Goal: Answer question/provide support: Share knowledge or assist other users

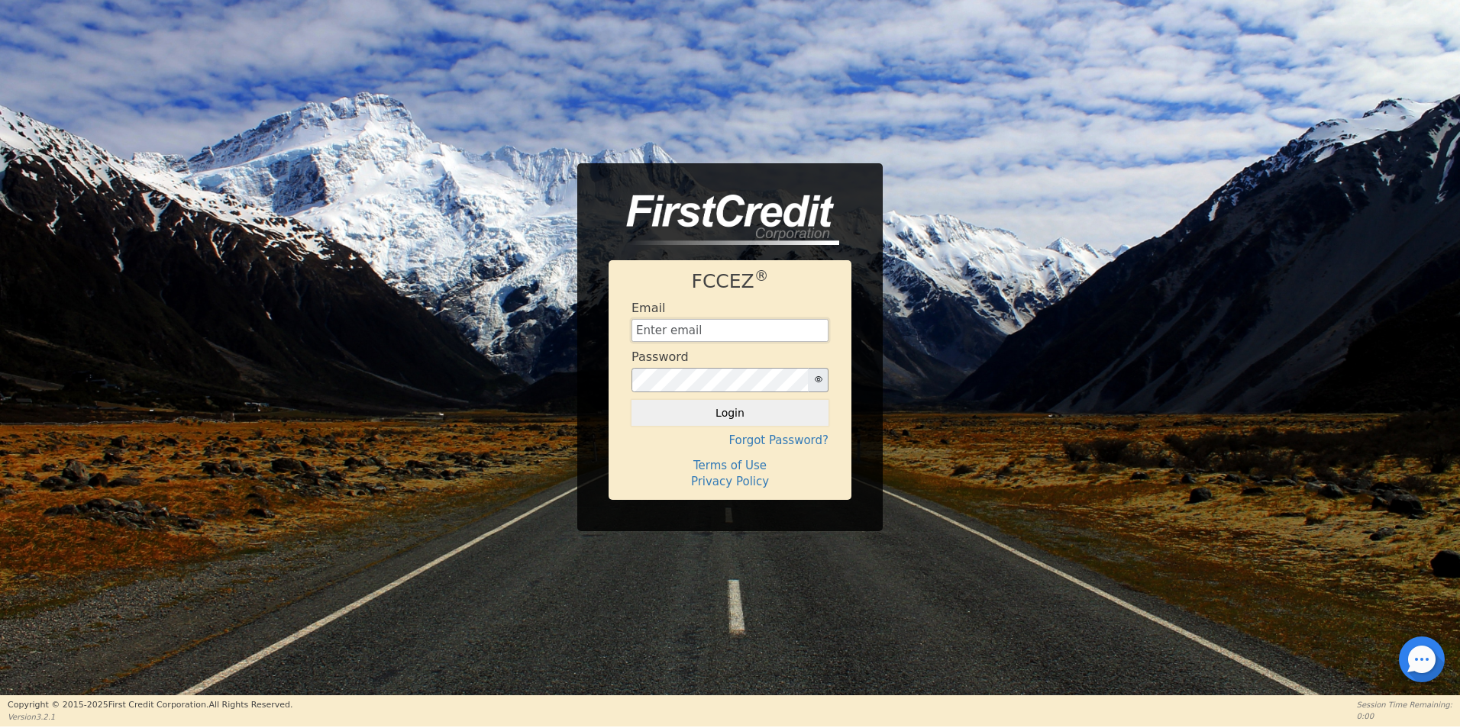
type input "[EMAIL_ADDRESS][DOMAIN_NAME]"
click at [1421, 664] on div at bounding box center [1422, 660] width 46 height 46
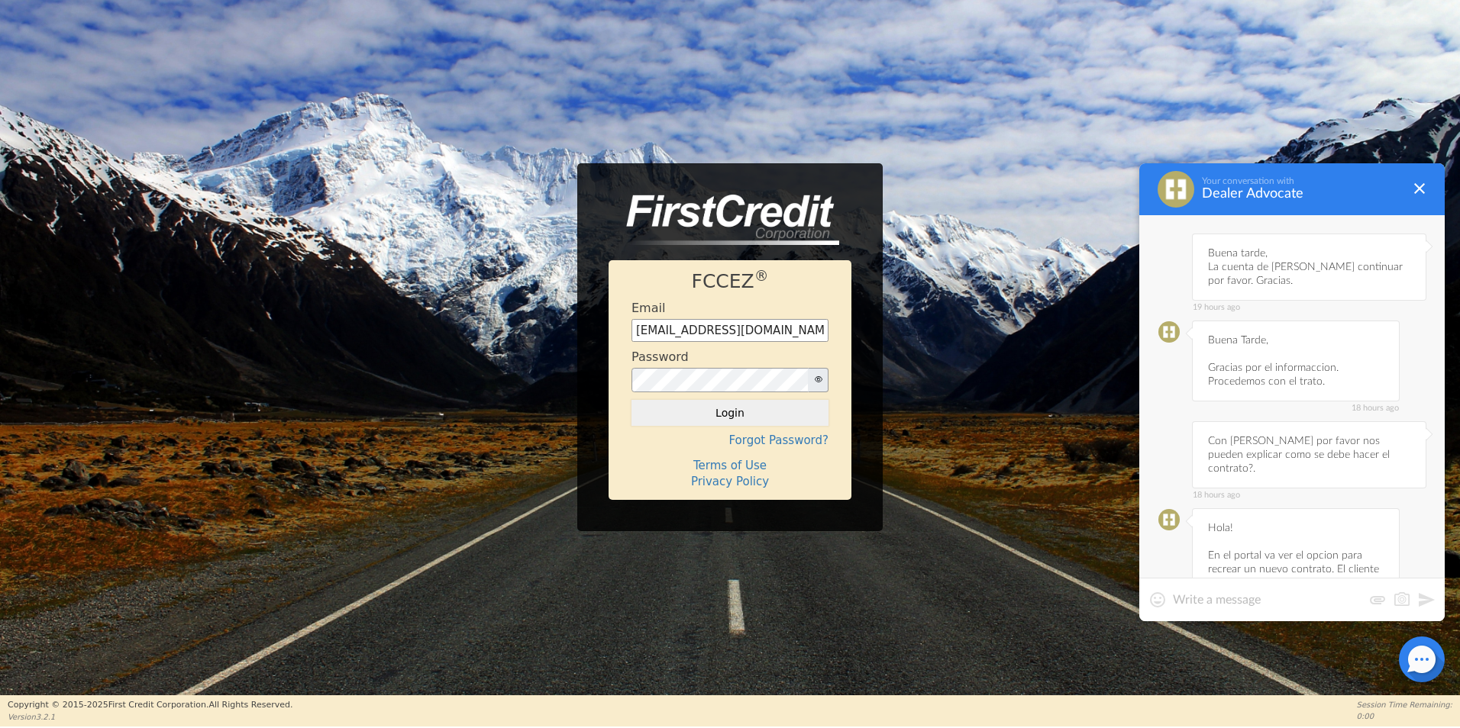
scroll to position [483, 0]
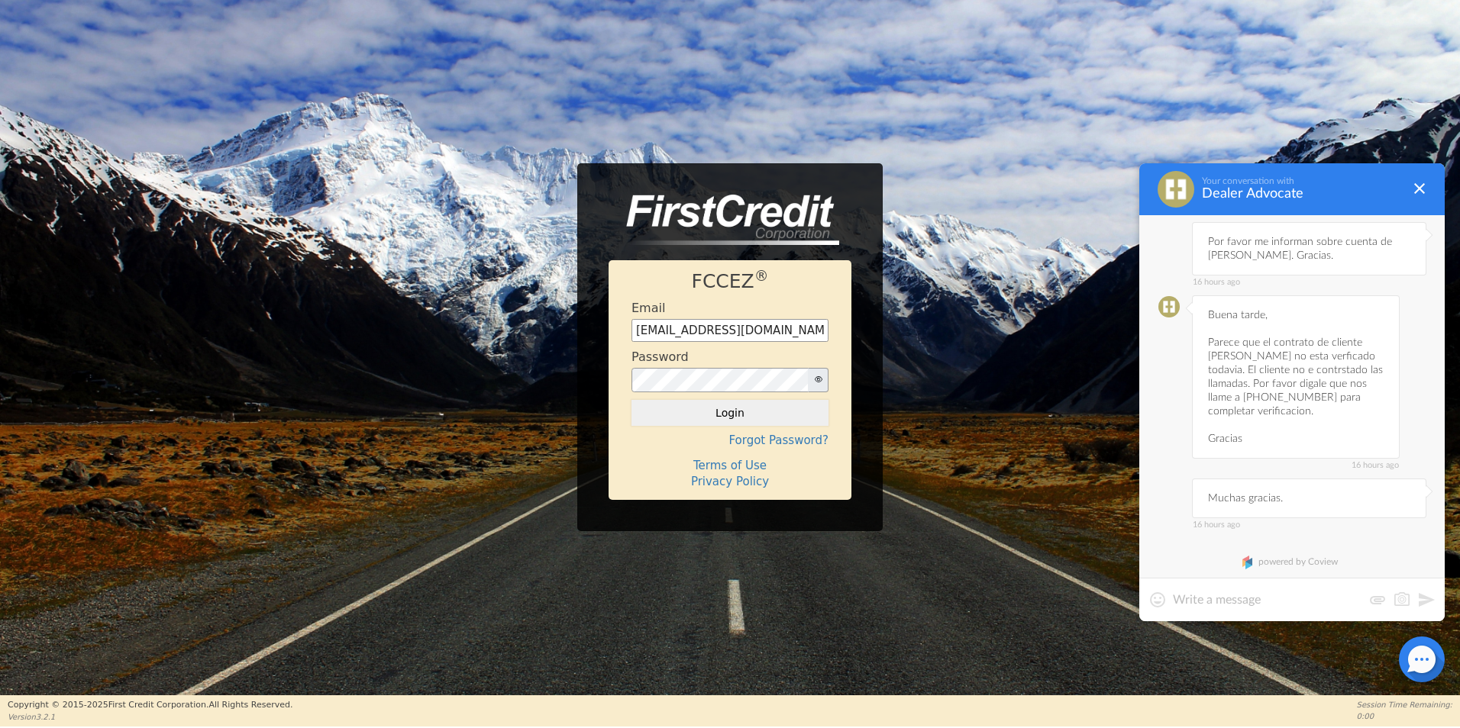
click at [1261, 604] on textarea at bounding box center [1267, 599] width 189 height 15
type textarea "Buen dia,"
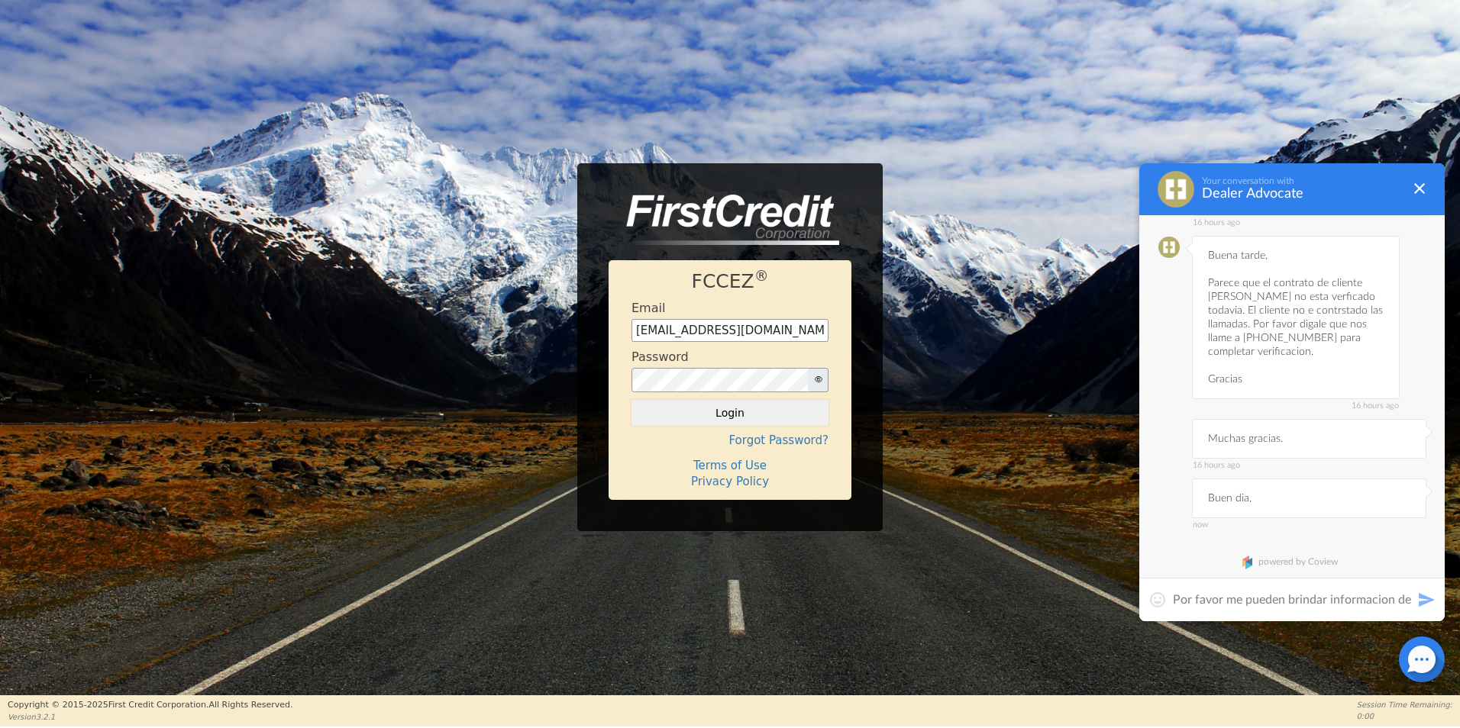
scroll to position [0, 0]
type textarea "Por favor me pueden brindar informacion de la cuenta de [PERSON_NAME]. Gracias."
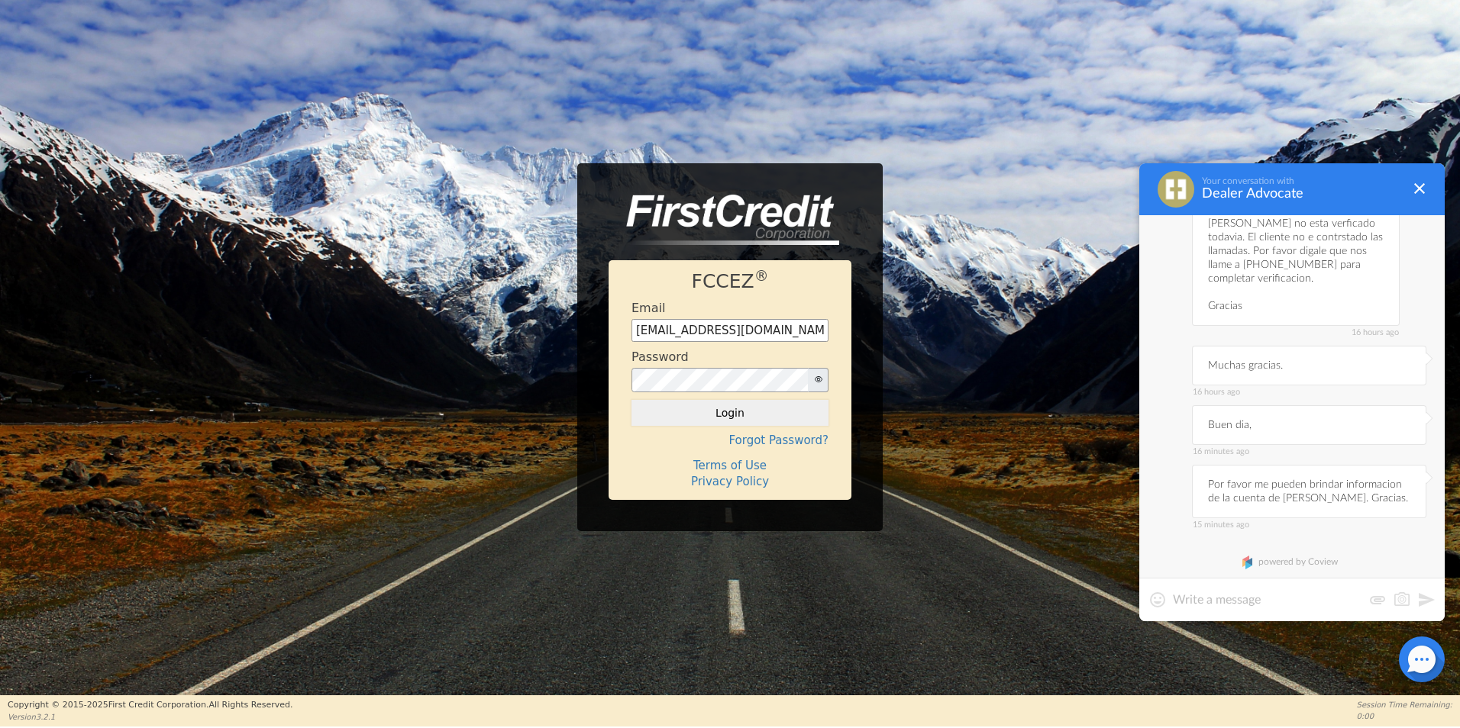
scroll to position [463, 0]
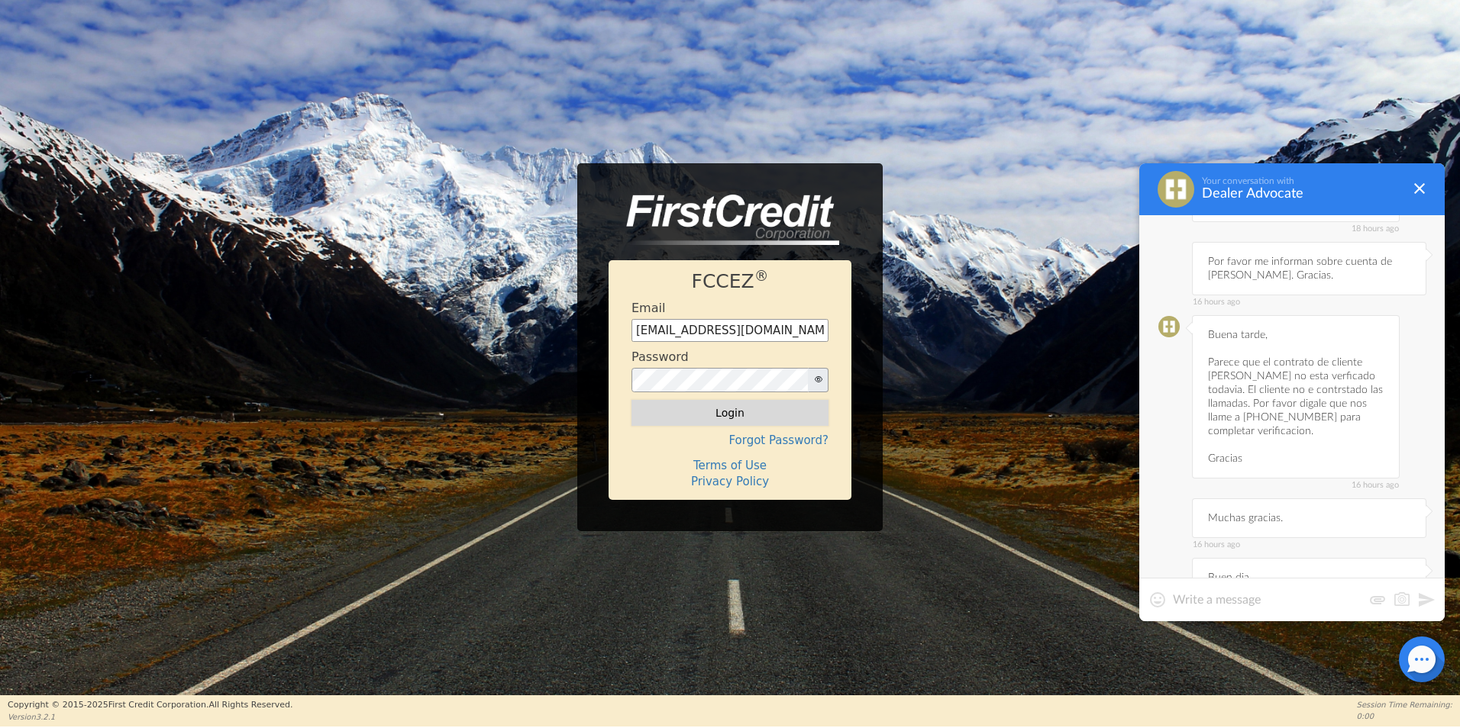
click at [786, 420] on button "Login" at bounding box center [729, 413] width 197 height 26
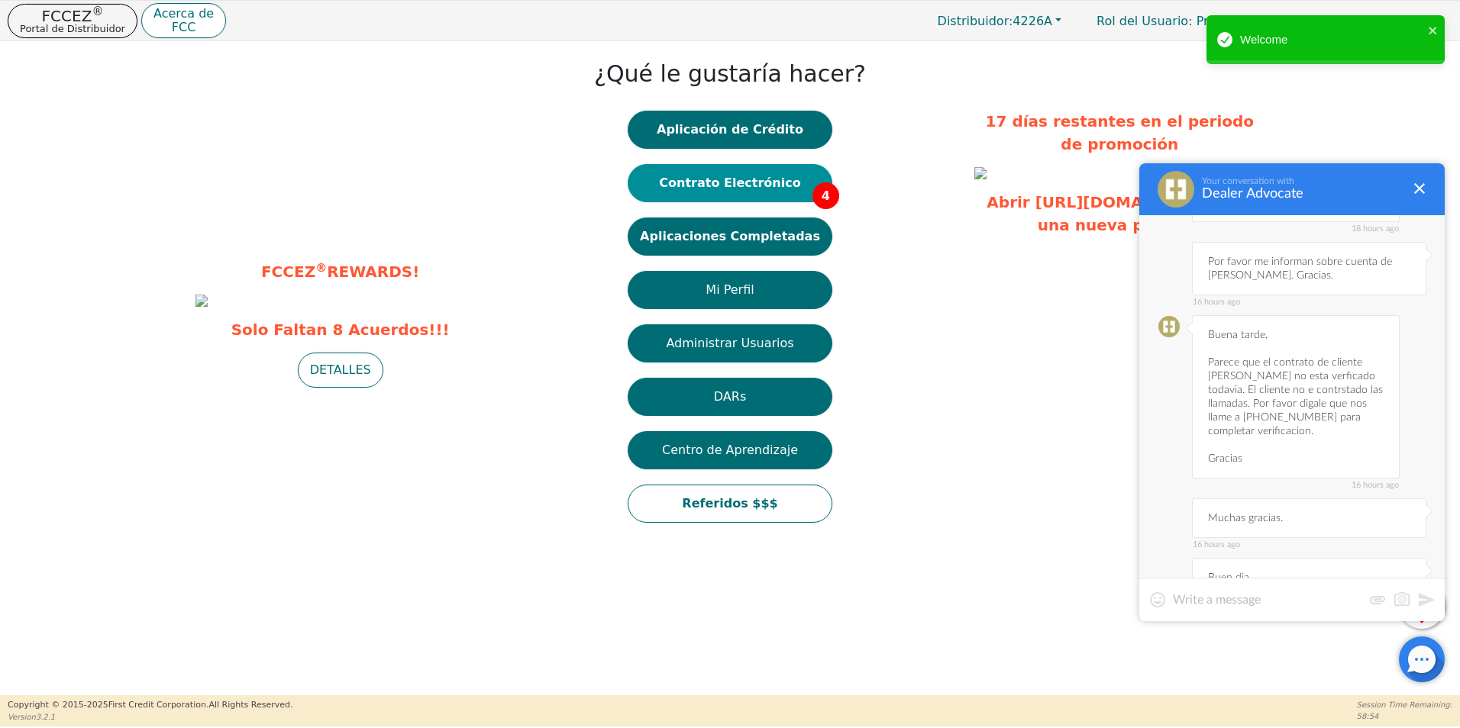
click at [747, 179] on button "Contrato Electrónico 4" at bounding box center [730, 183] width 205 height 38
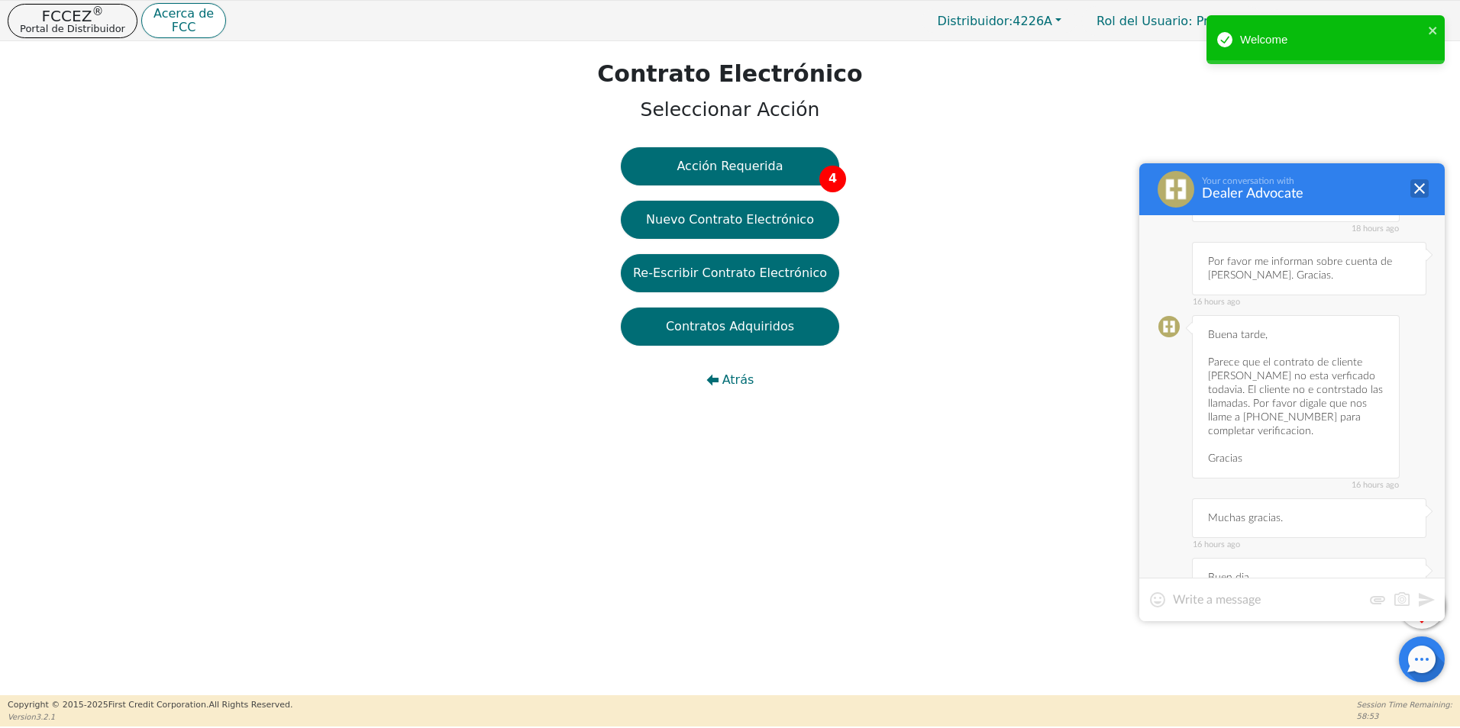
click at [1421, 189] on div at bounding box center [1419, 188] width 18 height 18
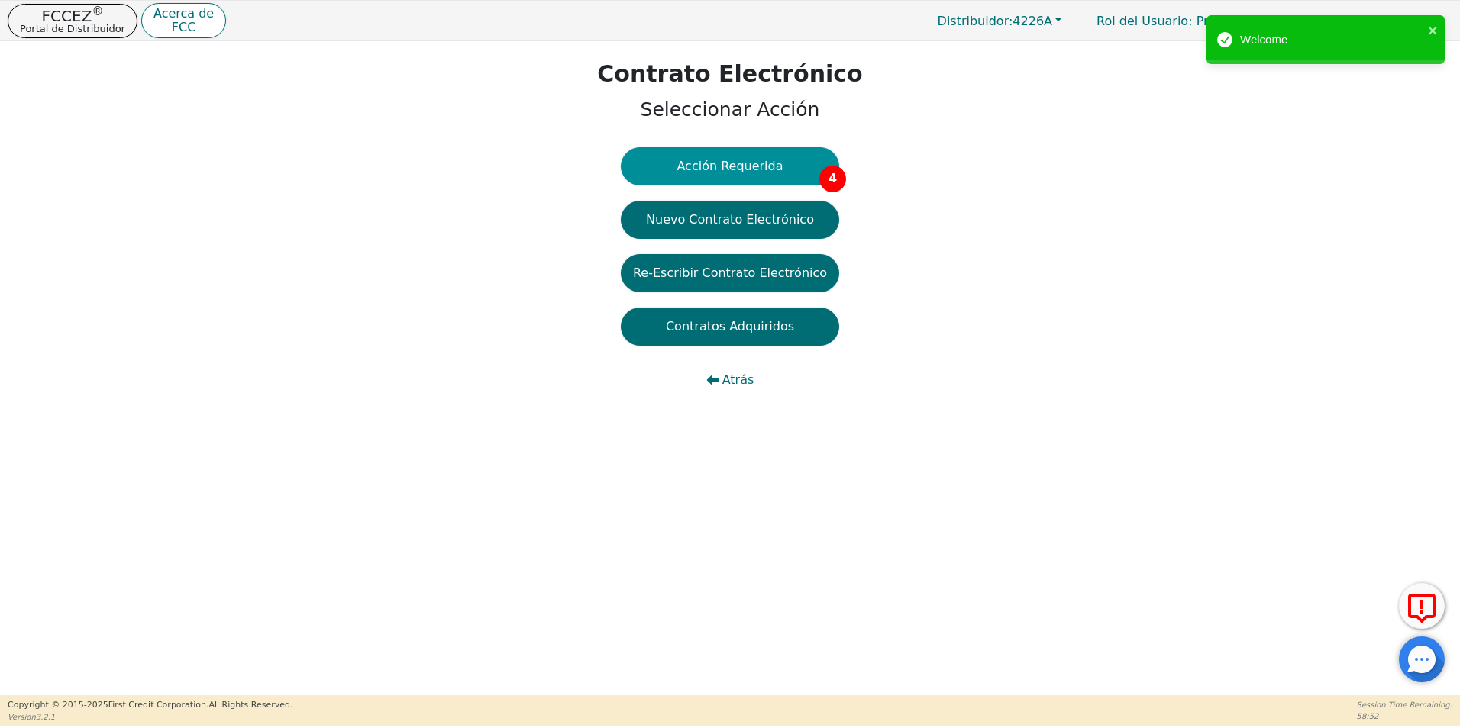
click at [773, 167] on button "Acción Requerida 4" at bounding box center [730, 166] width 218 height 38
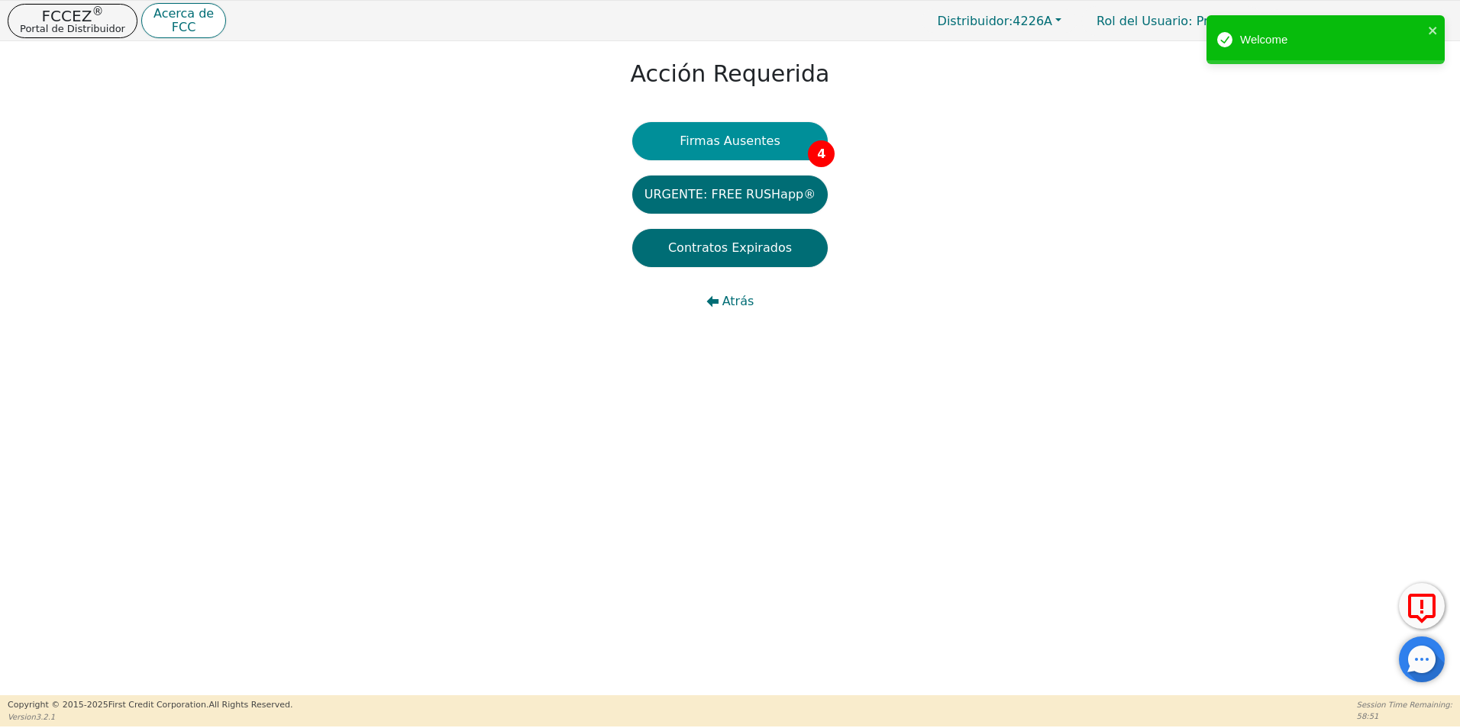
click at [764, 149] on button "Firmas Ausentes 4" at bounding box center [729, 141] width 195 height 38
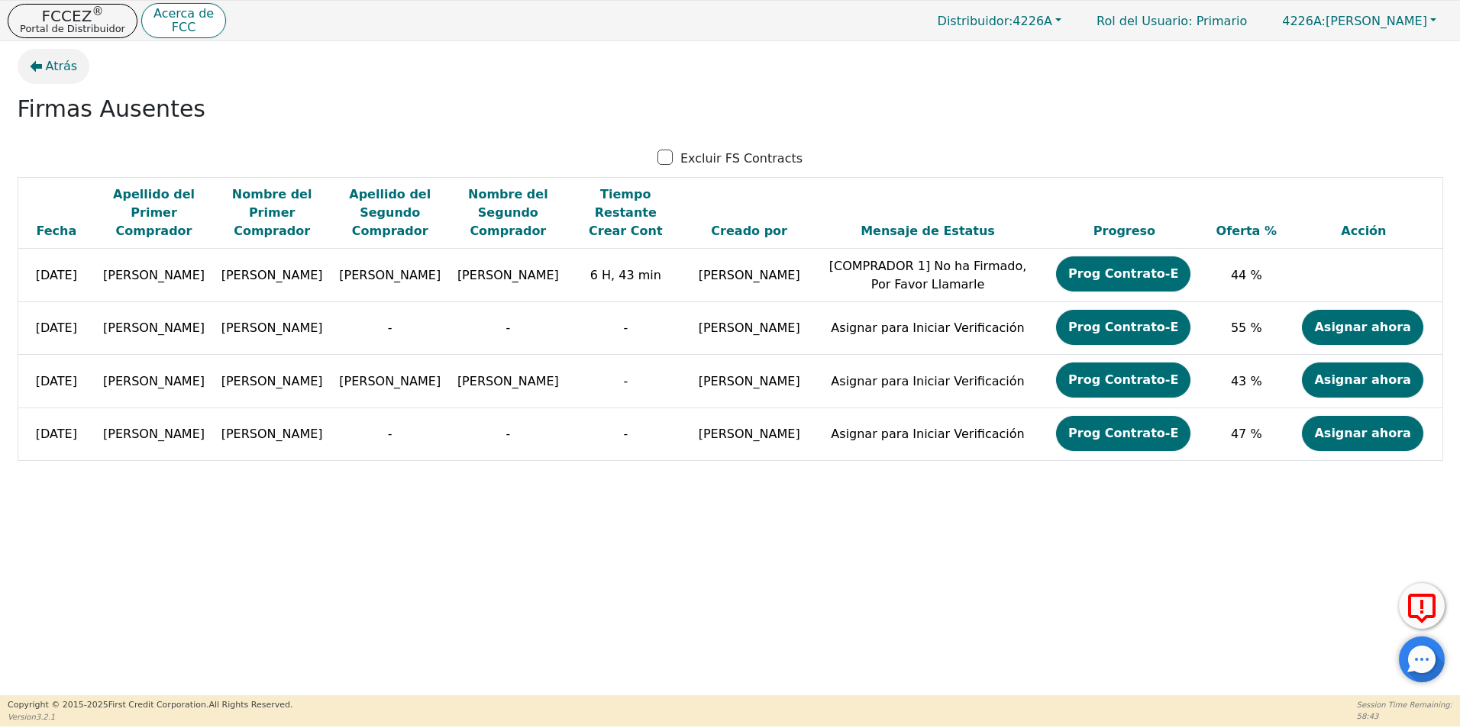
click at [64, 61] on span "Atrás" at bounding box center [62, 66] width 32 height 18
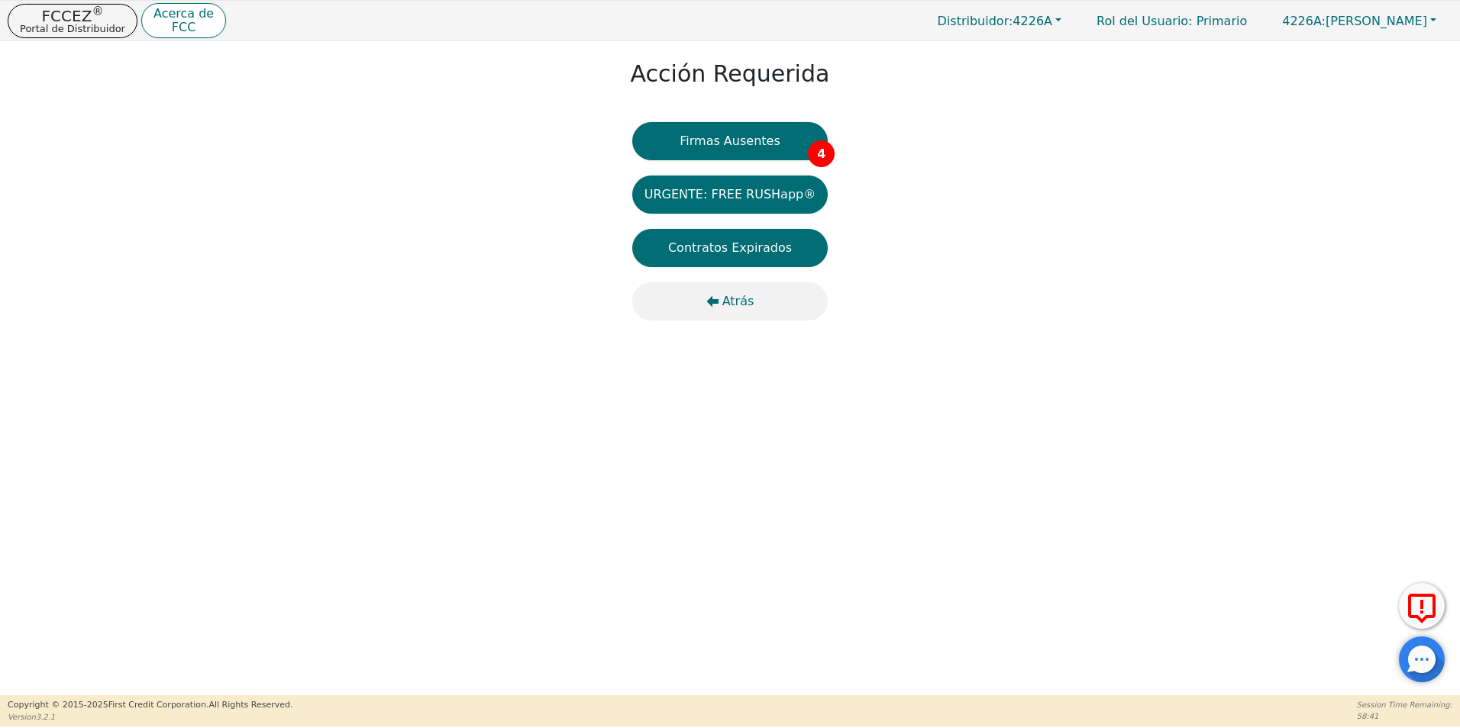
click at [726, 306] on span "Atrás" at bounding box center [738, 301] width 32 height 18
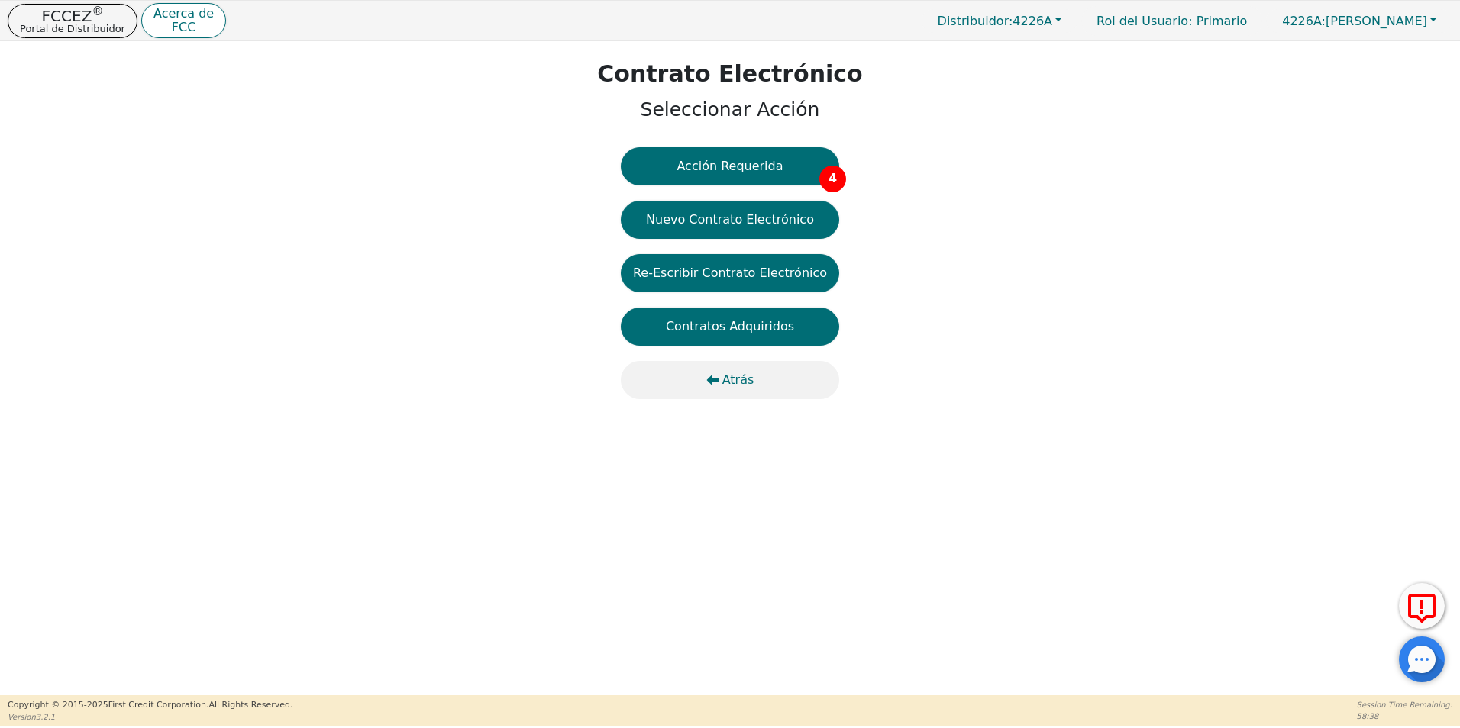
click at [726, 378] on span "Atrás" at bounding box center [738, 380] width 32 height 18
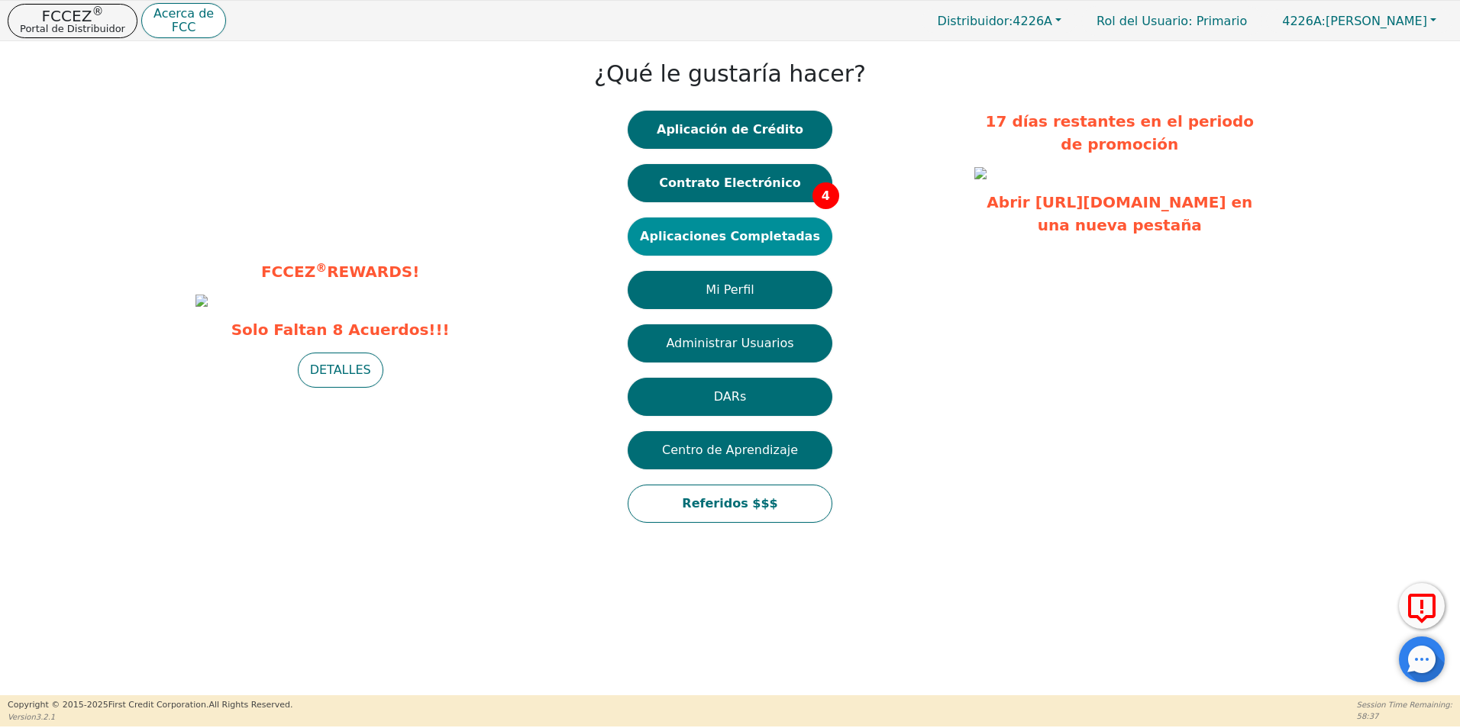
click at [749, 234] on button "Aplicaciones Completadas" at bounding box center [730, 237] width 205 height 38
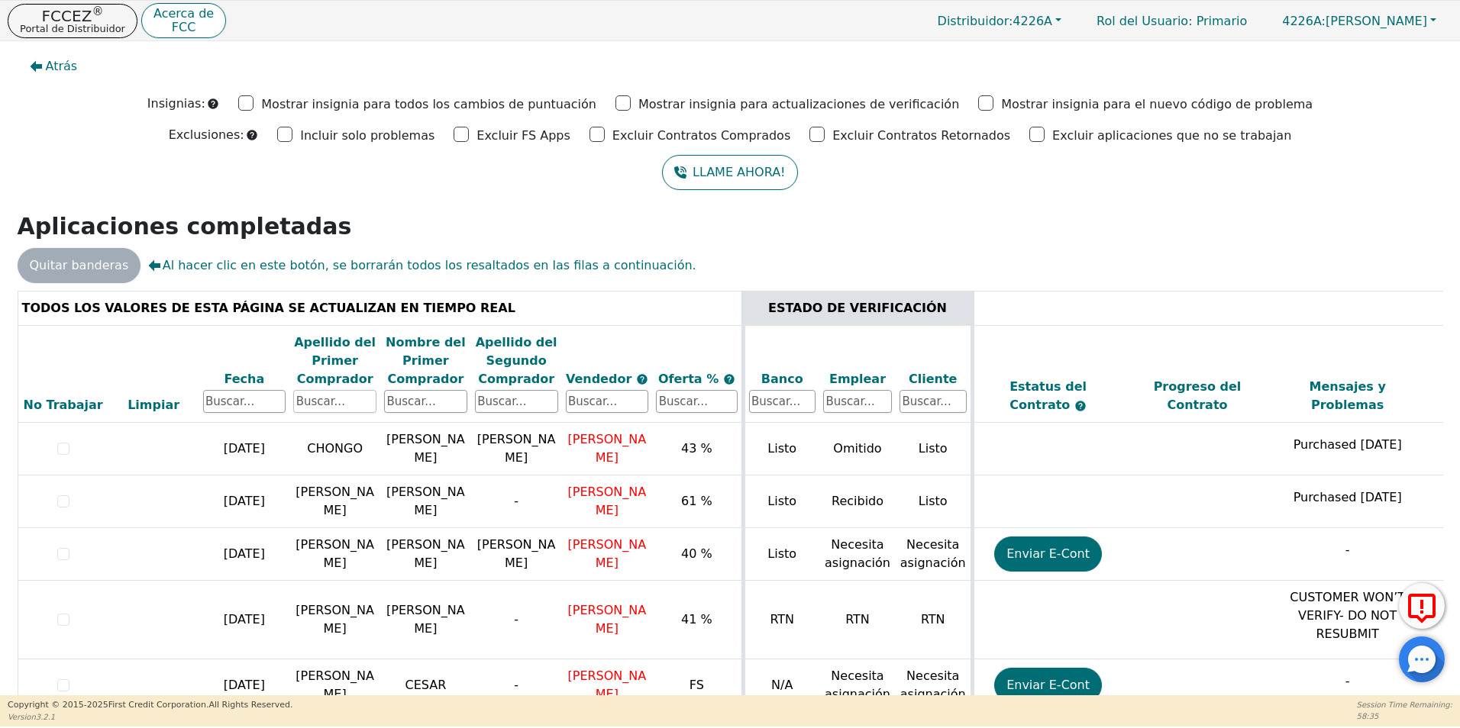
click at [347, 398] on input "text" at bounding box center [334, 401] width 83 height 23
type input "[PERSON_NAME]"
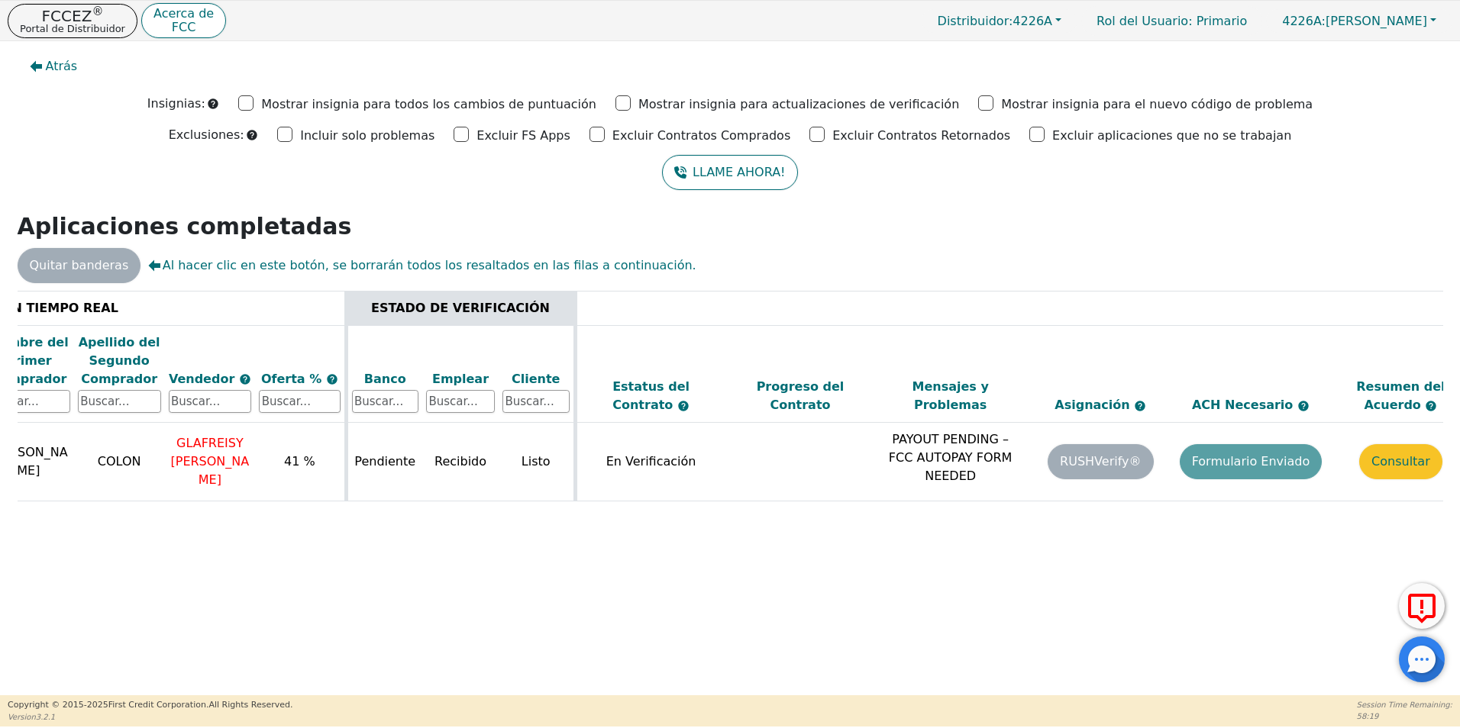
scroll to position [0, 431]
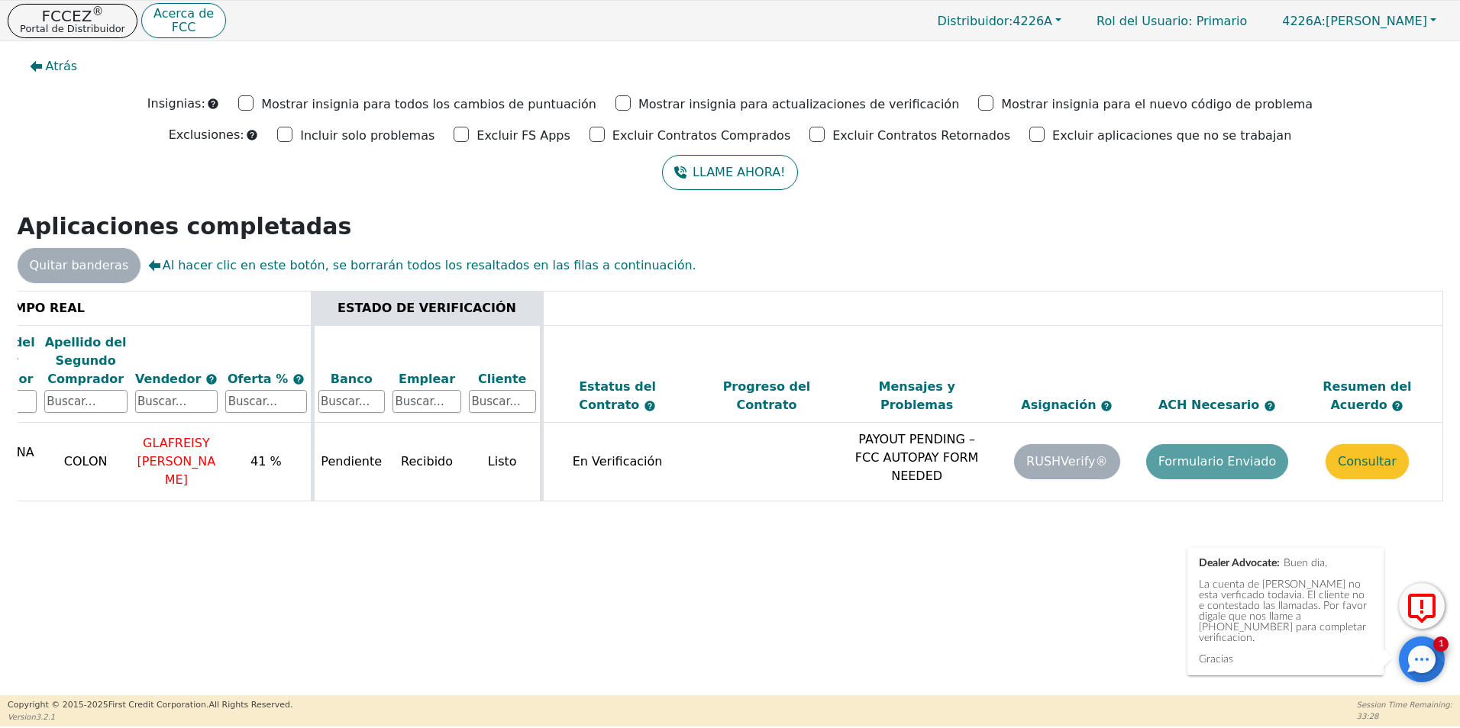
click at [1411, 655] on div at bounding box center [1422, 660] width 46 height 46
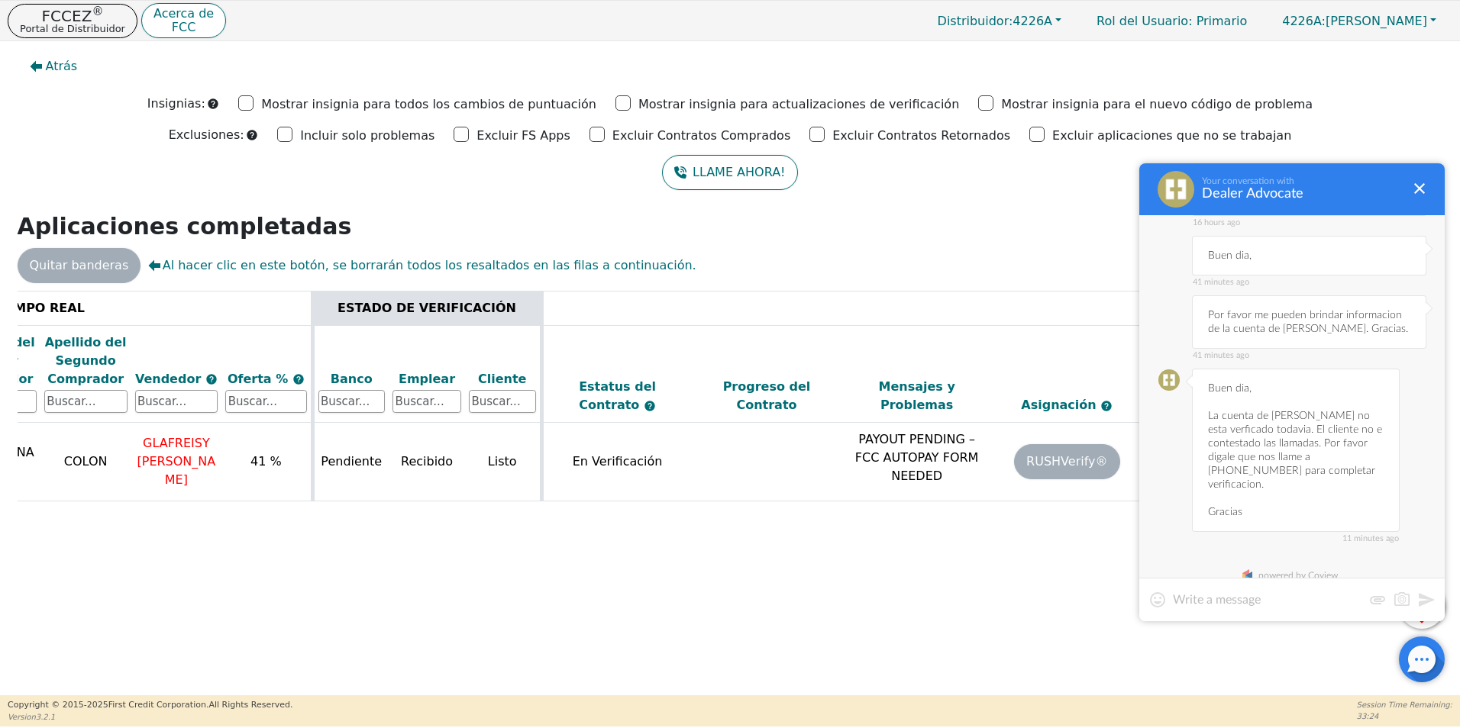
click at [1279, 598] on textarea at bounding box center [1267, 599] width 189 height 15
paste textarea "[PERSON_NAME]"
type textarea "Y sobre [PERSON_NAME]?."
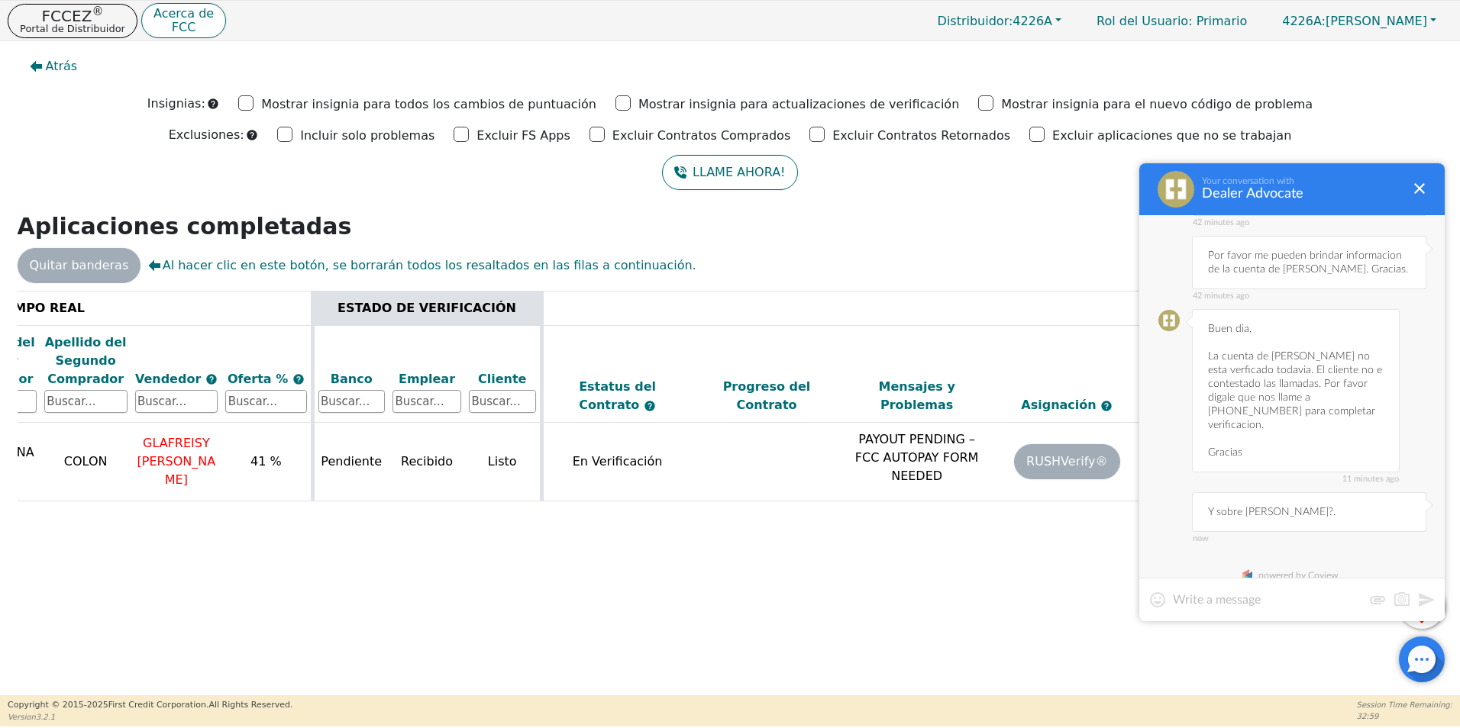
scroll to position [0, 0]
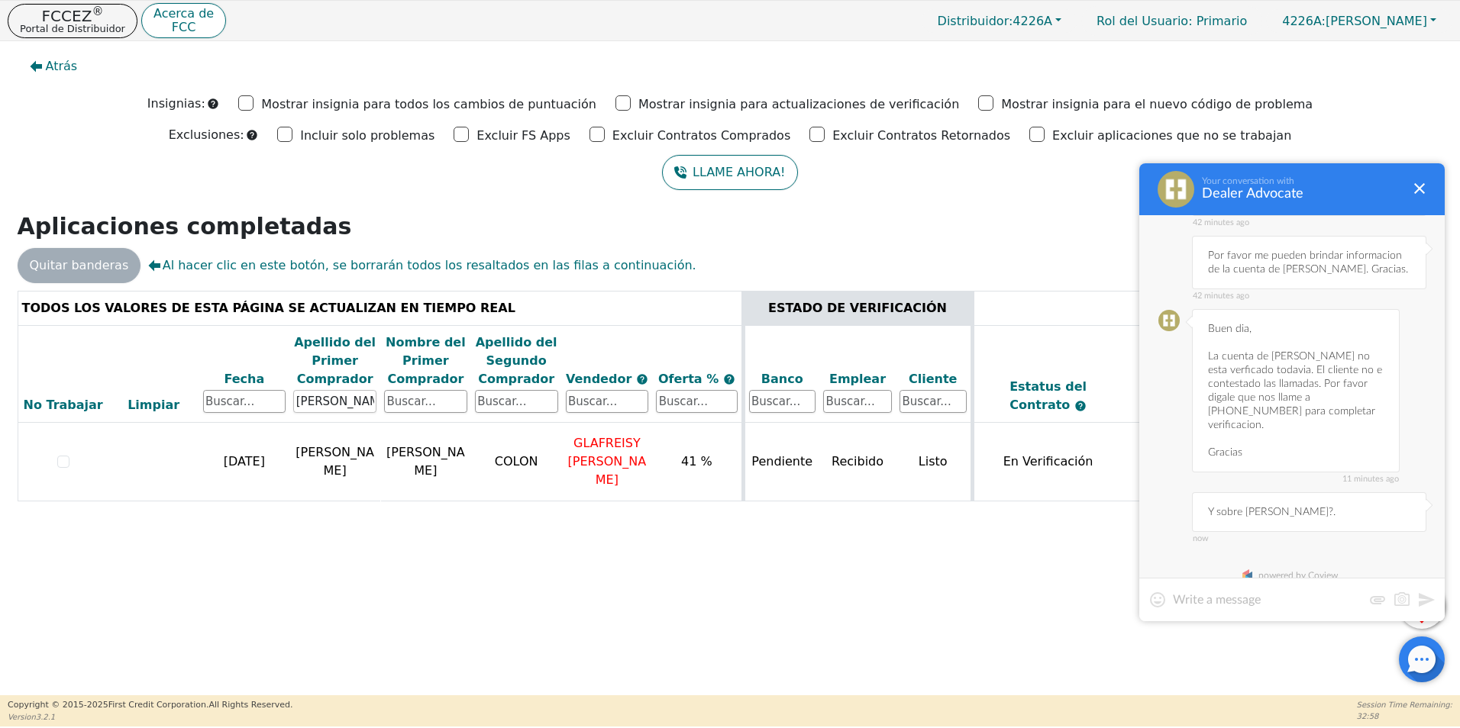
drag, startPoint x: 352, startPoint y: 398, endPoint x: 223, endPoint y: 380, distance: 130.3
click at [223, 380] on tr "No Trabajar Limpiar Fecha Apellido del Primer Comprador [PERSON_NAME] Nombre de…" at bounding box center [945, 374] width 1855 height 98
type input "[PERSON_NAME]"
